Goal: Communication & Community: Answer question/provide support

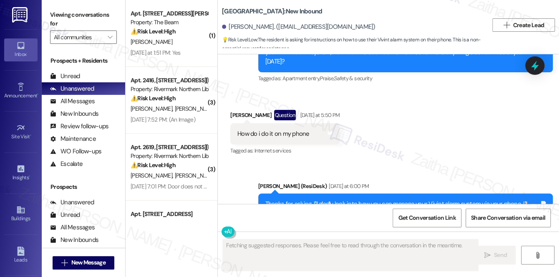
scroll to position [764, 0]
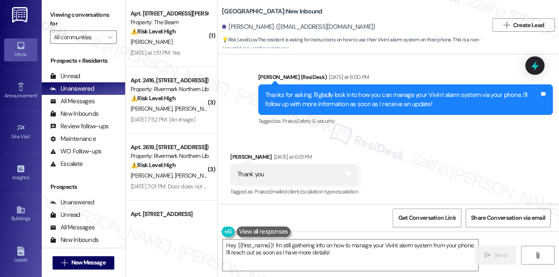
type textarea "Hey {{first_name}}! I'm still gathering info on how to manage your Vivint alarm…"
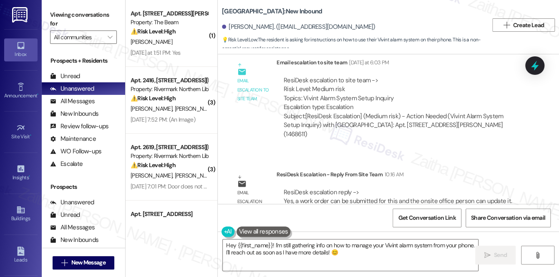
scroll to position [1023, 0]
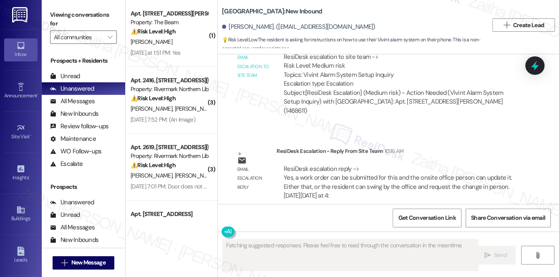
scroll to position [1023, 0]
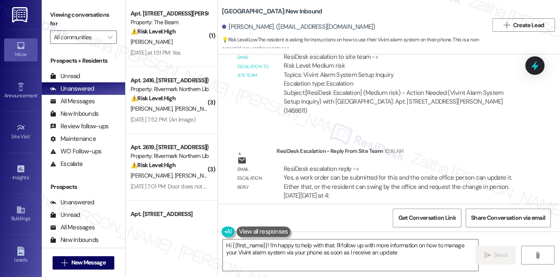
type textarea "Hi {{first_name}}! I'm happy to help with that. I'll follow up with more inform…"
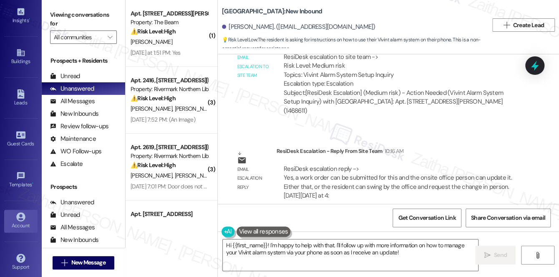
scroll to position [159, 0]
click at [19, 221] on div "Account" at bounding box center [21, 223] width 42 height 8
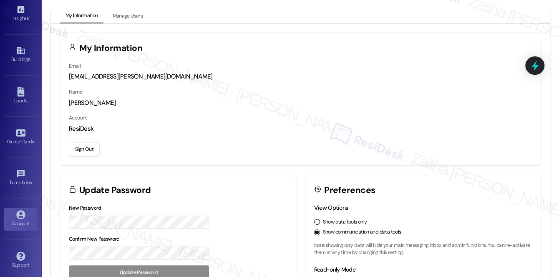
click at [90, 154] on button "Sign Out" at bounding box center [84, 149] width 31 height 15
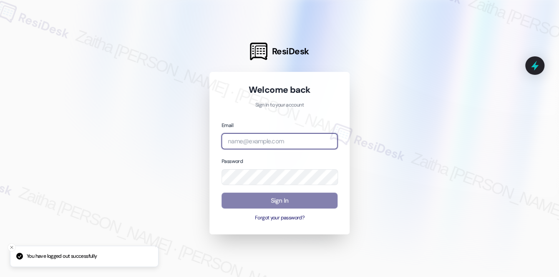
click at [254, 139] on input "email" at bounding box center [280, 141] width 116 height 16
type input "automated-surveys-a_c_lewis-zaitha.mae.[PERSON_NAME]@a_c_[DOMAIN_NAME]"
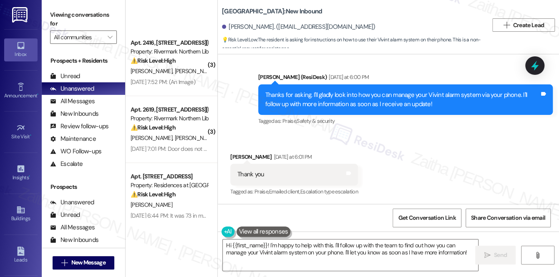
scroll to position [152, 0]
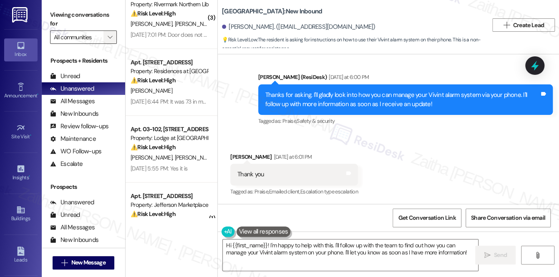
click at [109, 39] on icon "" at bounding box center [110, 37] width 5 height 7
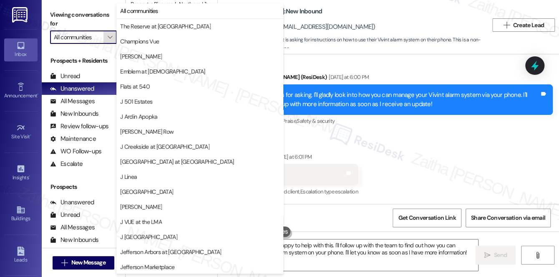
click at [109, 39] on icon "" at bounding box center [110, 37] width 5 height 7
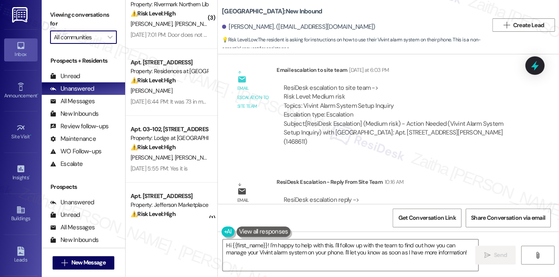
scroll to position [1023, 0]
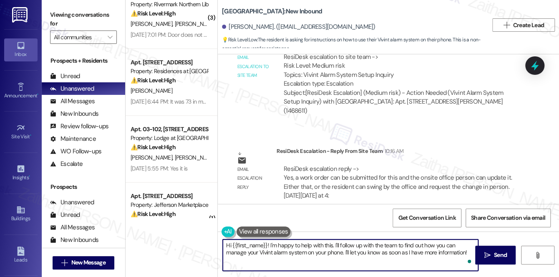
drag, startPoint x: 268, startPoint y: 243, endPoint x: 468, endPoint y: 250, distance: 199.7
click at [468, 250] on textarea "Hi {{first_name}}! I'm happy to help with this. I'll follow up with the team to…" at bounding box center [350, 254] width 255 height 31
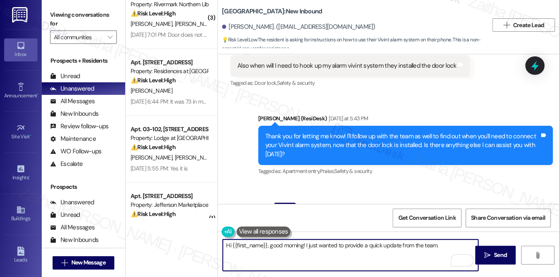
scroll to position [568, 0]
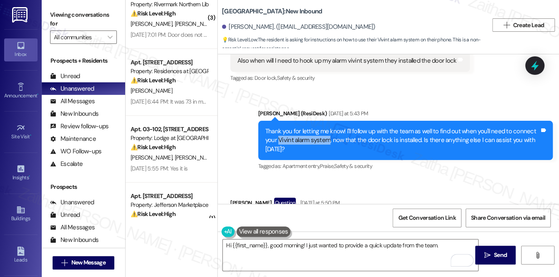
drag, startPoint x: 278, startPoint y: 138, endPoint x: 327, endPoint y: 137, distance: 49.3
click at [327, 137] on div "Thank you for letting me know! I'll follow up with the team as well to find out…" at bounding box center [402, 140] width 274 height 27
copy div "Vivint alarm system"
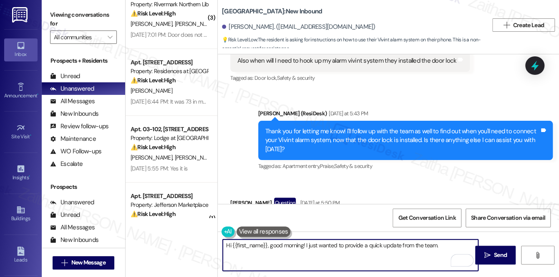
click at [436, 244] on textarea "Hi {{first_name}}, good morning! I just wanted to provide a quick update from t…" at bounding box center [350, 254] width 255 height 31
paste textarea "Vivint alarm system"
click at [465, 243] on textarea "Hi {{first_name}}, good morning! I just wanted to provide a quick update from t…" at bounding box center [350, 254] width 255 height 31
type textarea "Hi {{first_name}}, good morning! I just wanted to provide a quick update from t…"
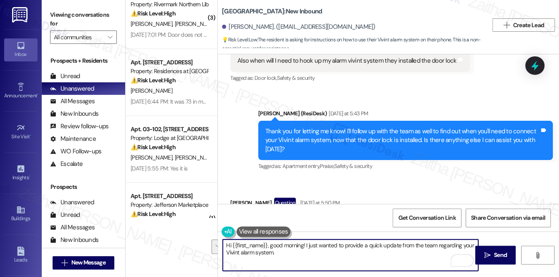
drag, startPoint x: 225, startPoint y: 243, endPoint x: 281, endPoint y: 253, distance: 56.8
click at [281, 253] on textarea "Hi {{first_name}}, good morning! I just wanted to provide a quick update from t…" at bounding box center [350, 254] width 255 height 31
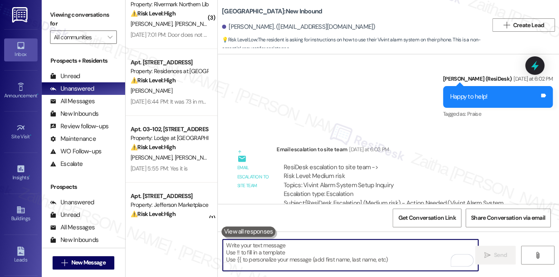
scroll to position [1023, 0]
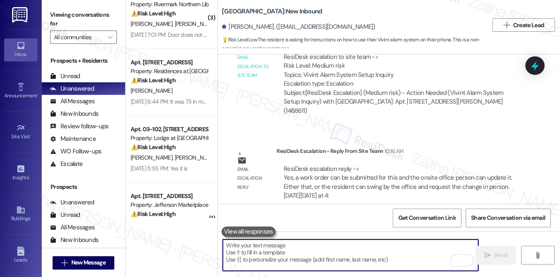
click at [261, 250] on textarea "To enrich screen reader interactions, please activate Accessibility in Grammarl…" at bounding box center [350, 254] width 255 height 31
paste textarea "Hi {{first_name}}, good morning! I just wanted to give you a quick update from …"
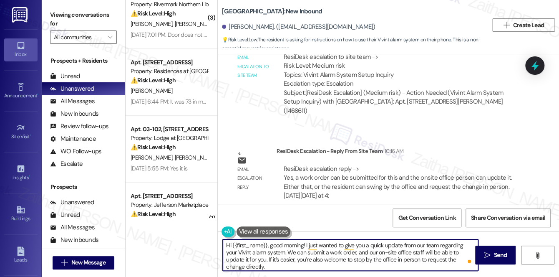
type textarea "Hi {{first_name}}, good morning! I just wanted to give you a quick update from …"
click at [502, 252] on span "Send" at bounding box center [500, 254] width 13 height 9
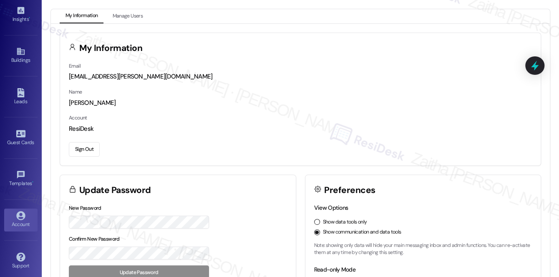
scroll to position [159, 0]
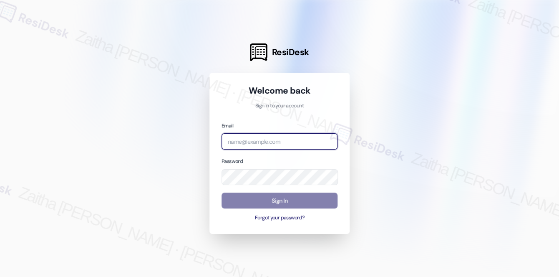
click at [273, 142] on input "email" at bounding box center [280, 141] width 116 height 16
type input "automated-surveys-a_c_lewis-zaitha.mae.[PERSON_NAME]@a_c_[DOMAIN_NAME]"
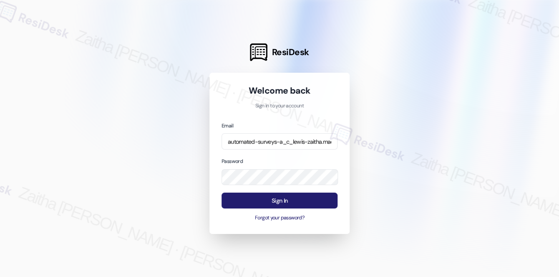
click at [282, 197] on button "Sign In" at bounding box center [280, 200] width 116 height 16
click at [311, 200] on button "Sign In" at bounding box center [280, 200] width 116 height 16
